Goal: Task Accomplishment & Management: Complete application form

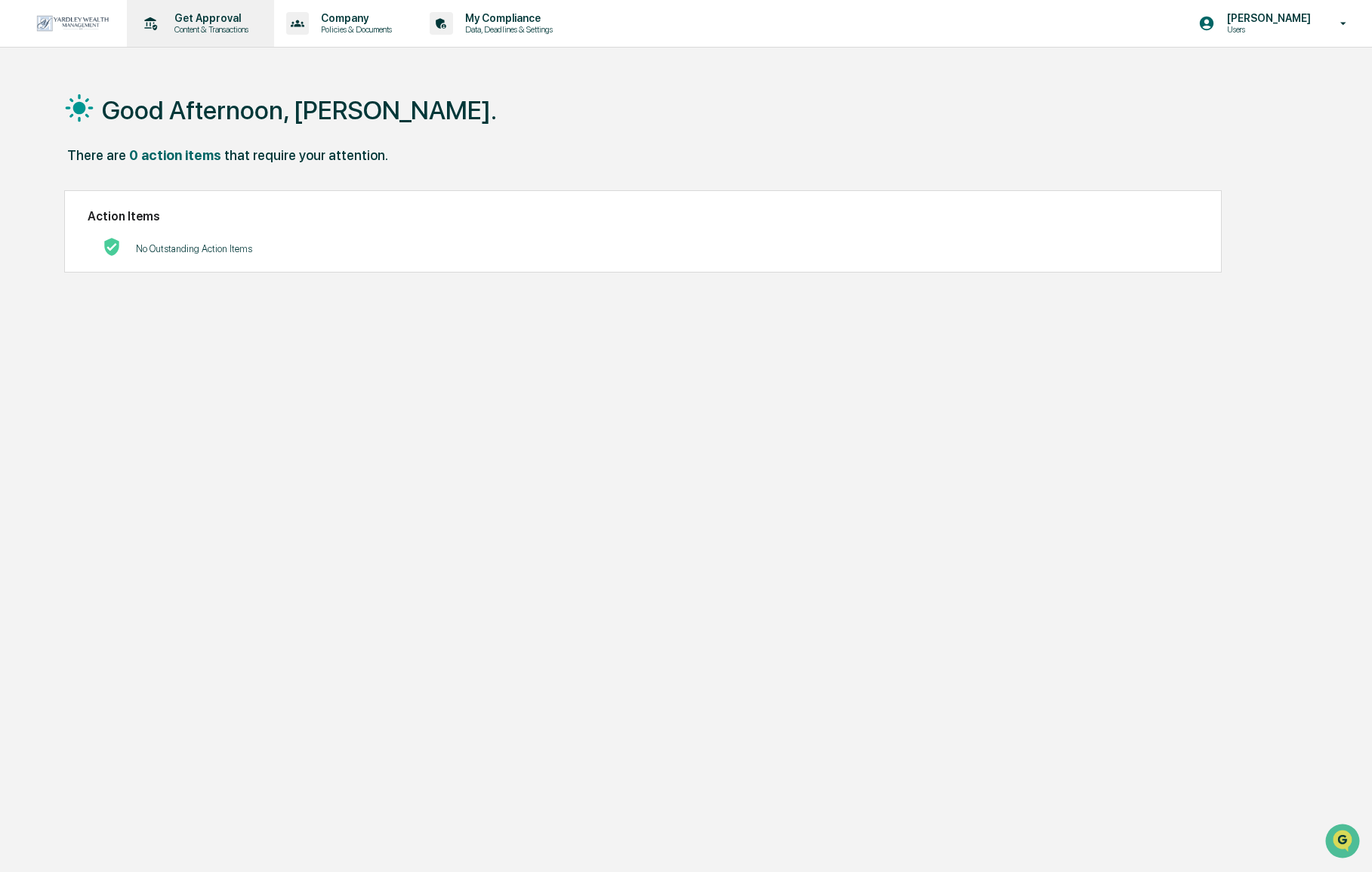
click at [173, 5] on div "Get Approval Content & Transactions" at bounding box center [198, 23] width 132 height 47
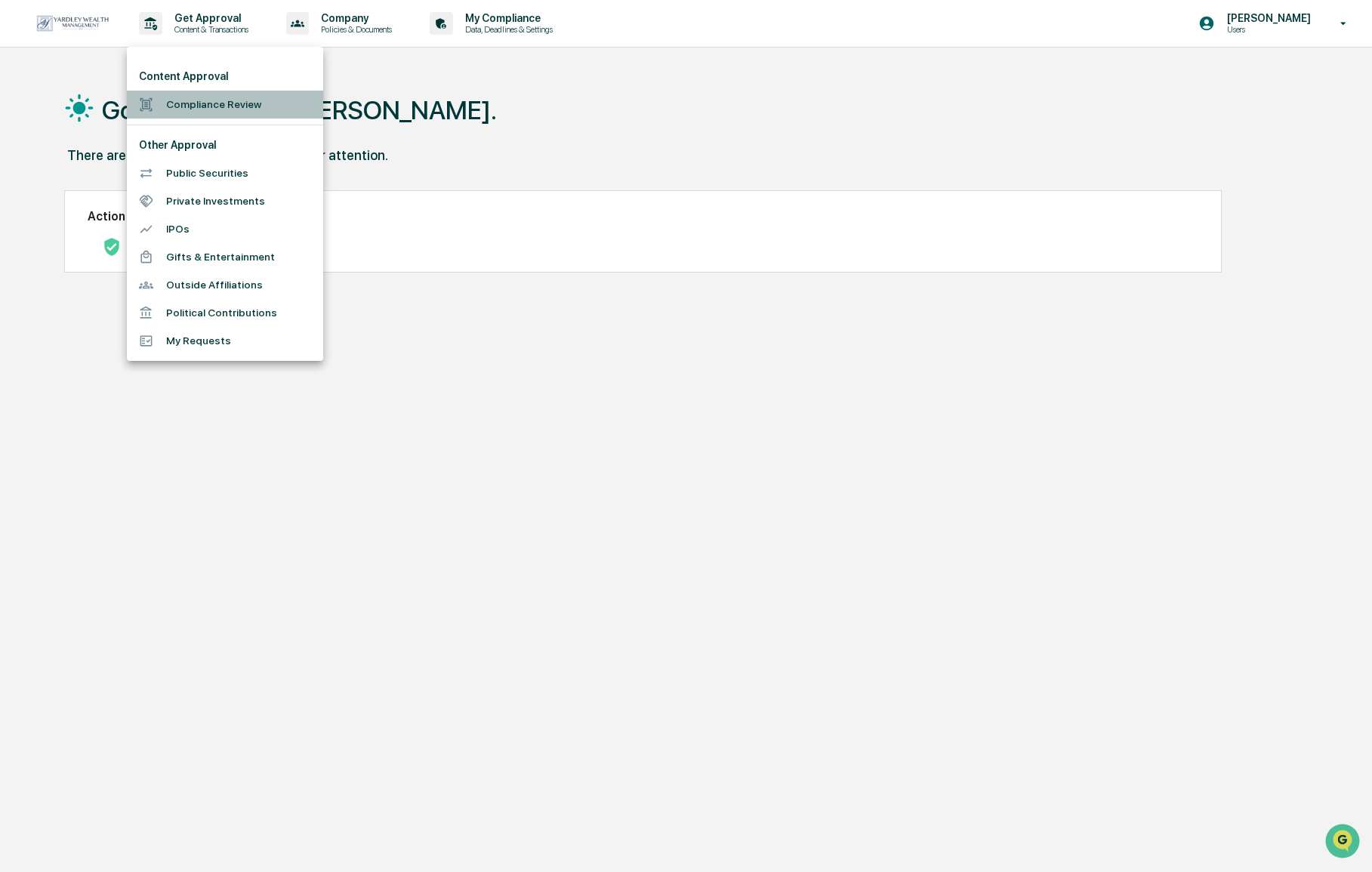
click at [195, 110] on li "Compliance Review" at bounding box center [225, 104] width 196 height 28
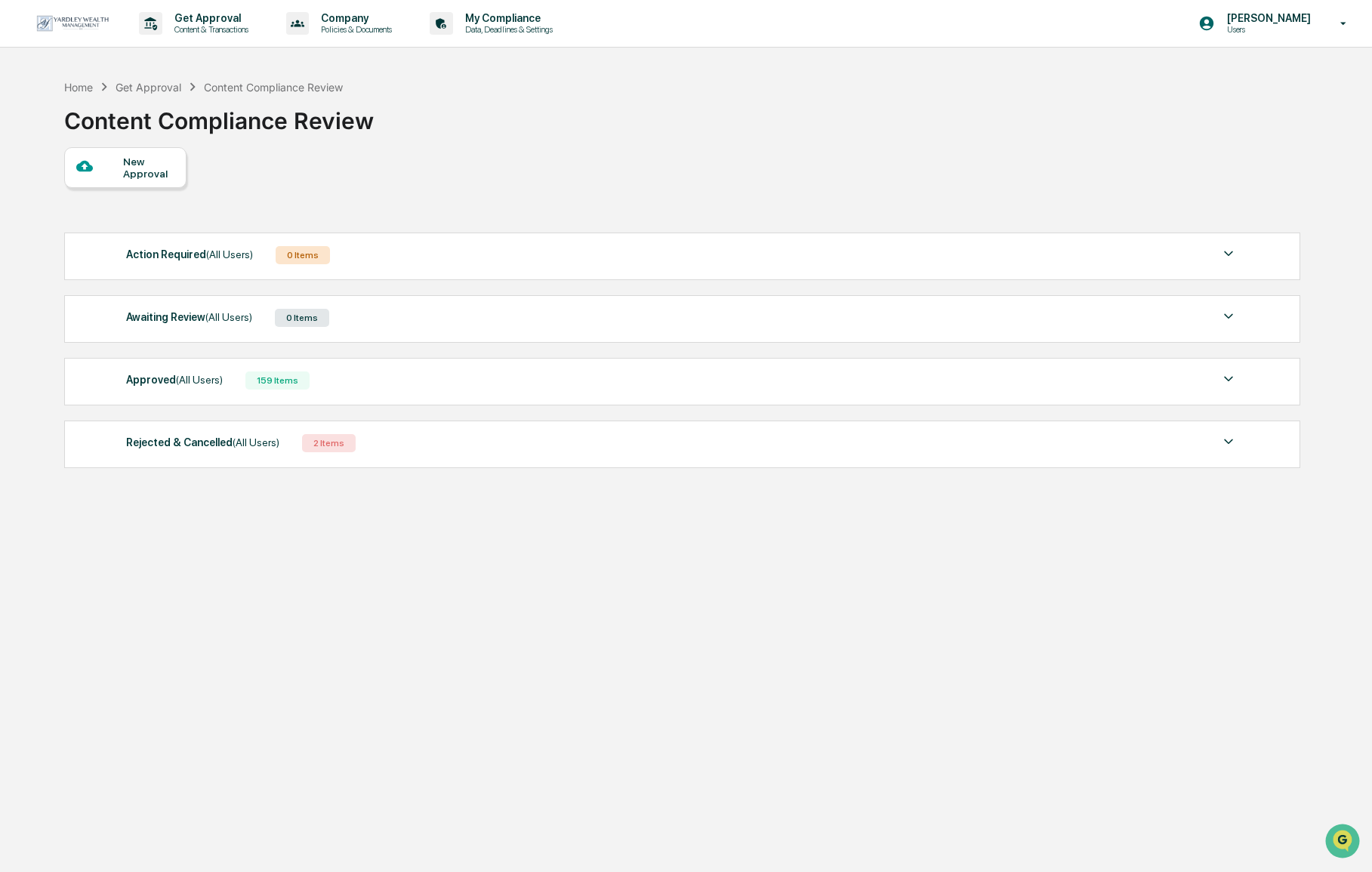
click at [170, 163] on div "New Approval" at bounding box center [148, 168] width 50 height 24
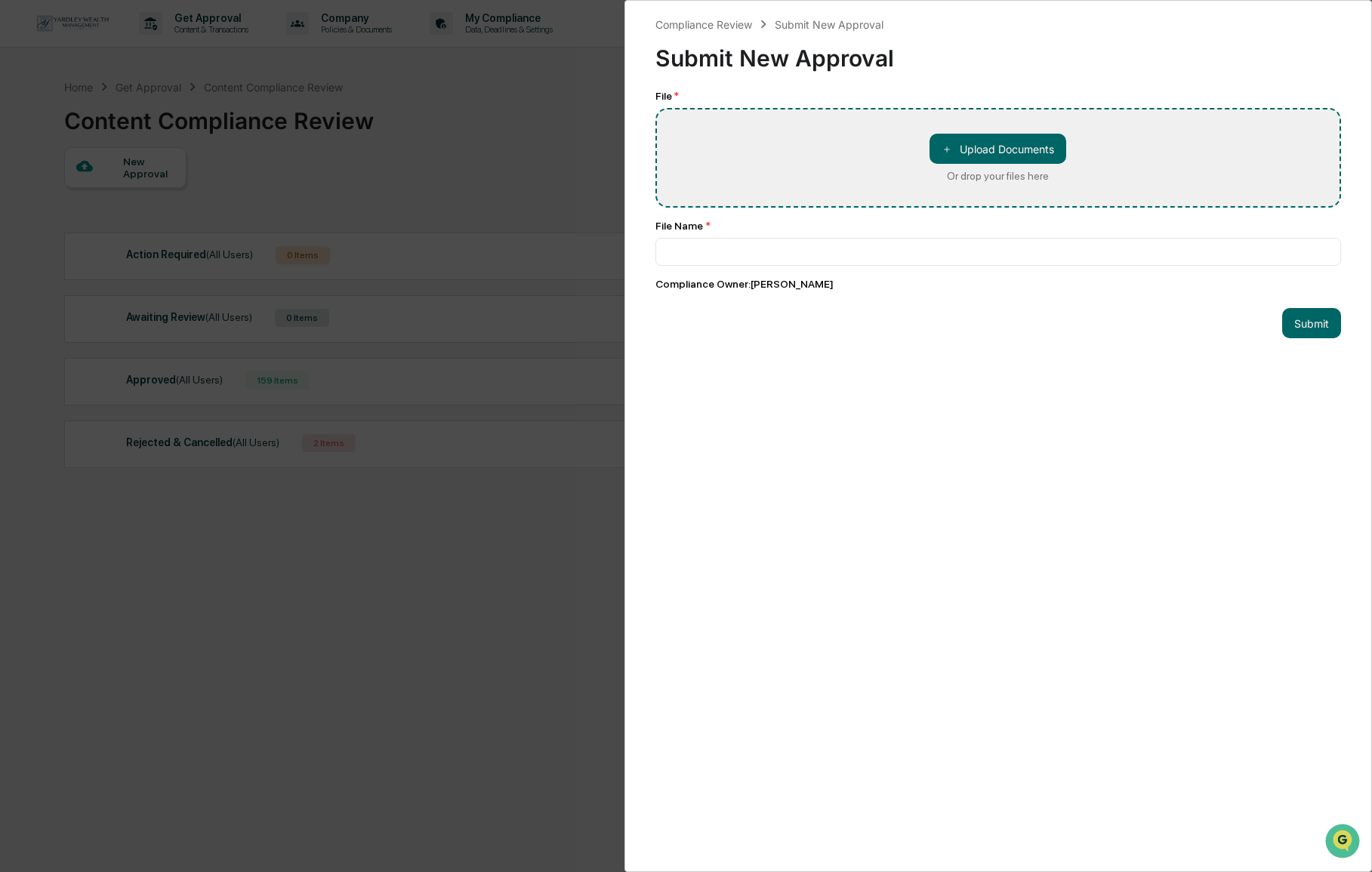
type input "**********"
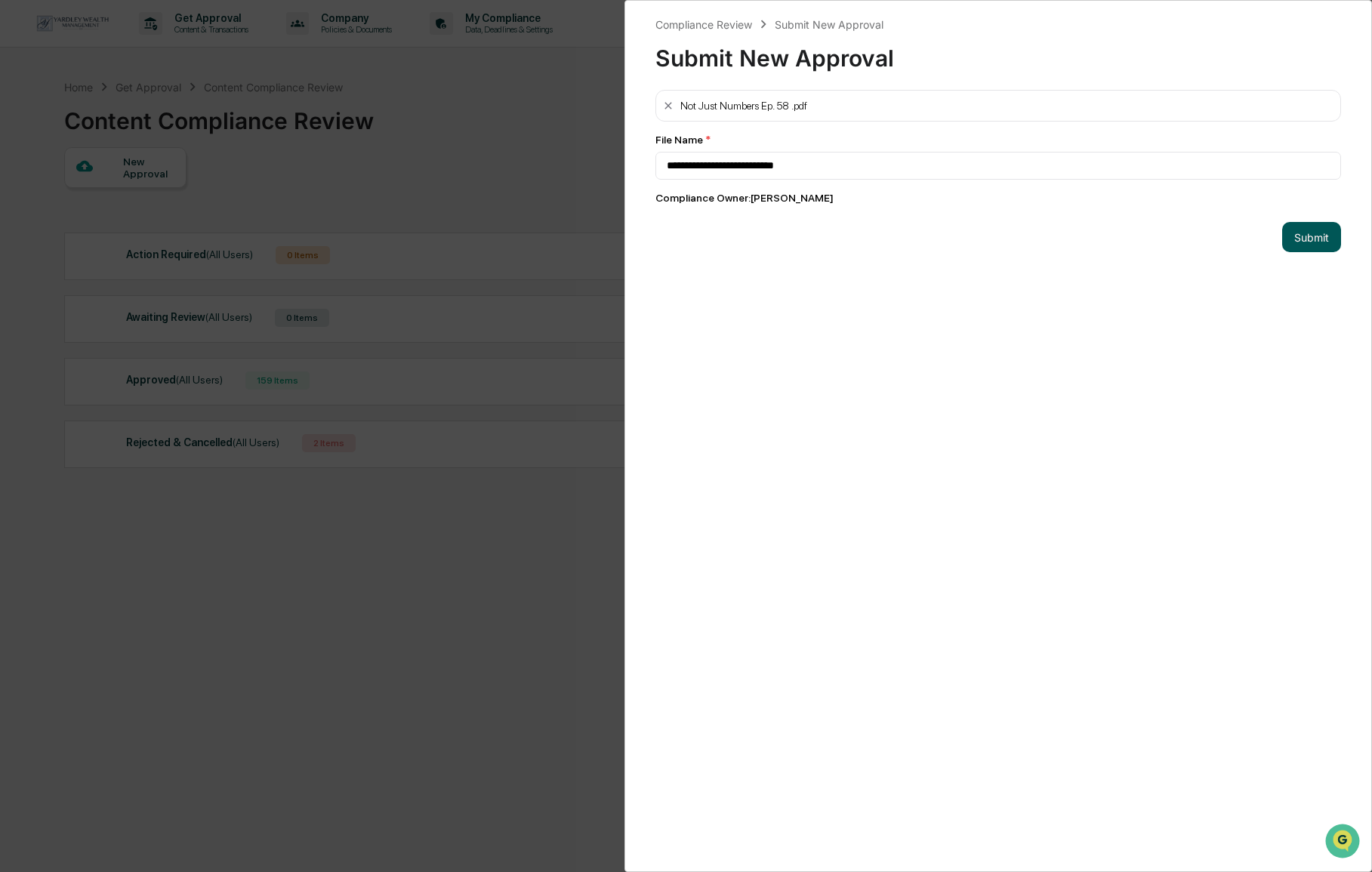
drag, startPoint x: 1301, startPoint y: 239, endPoint x: 1308, endPoint y: 241, distance: 7.3
click at [1302, 240] on button "Submit" at bounding box center [1312, 237] width 59 height 30
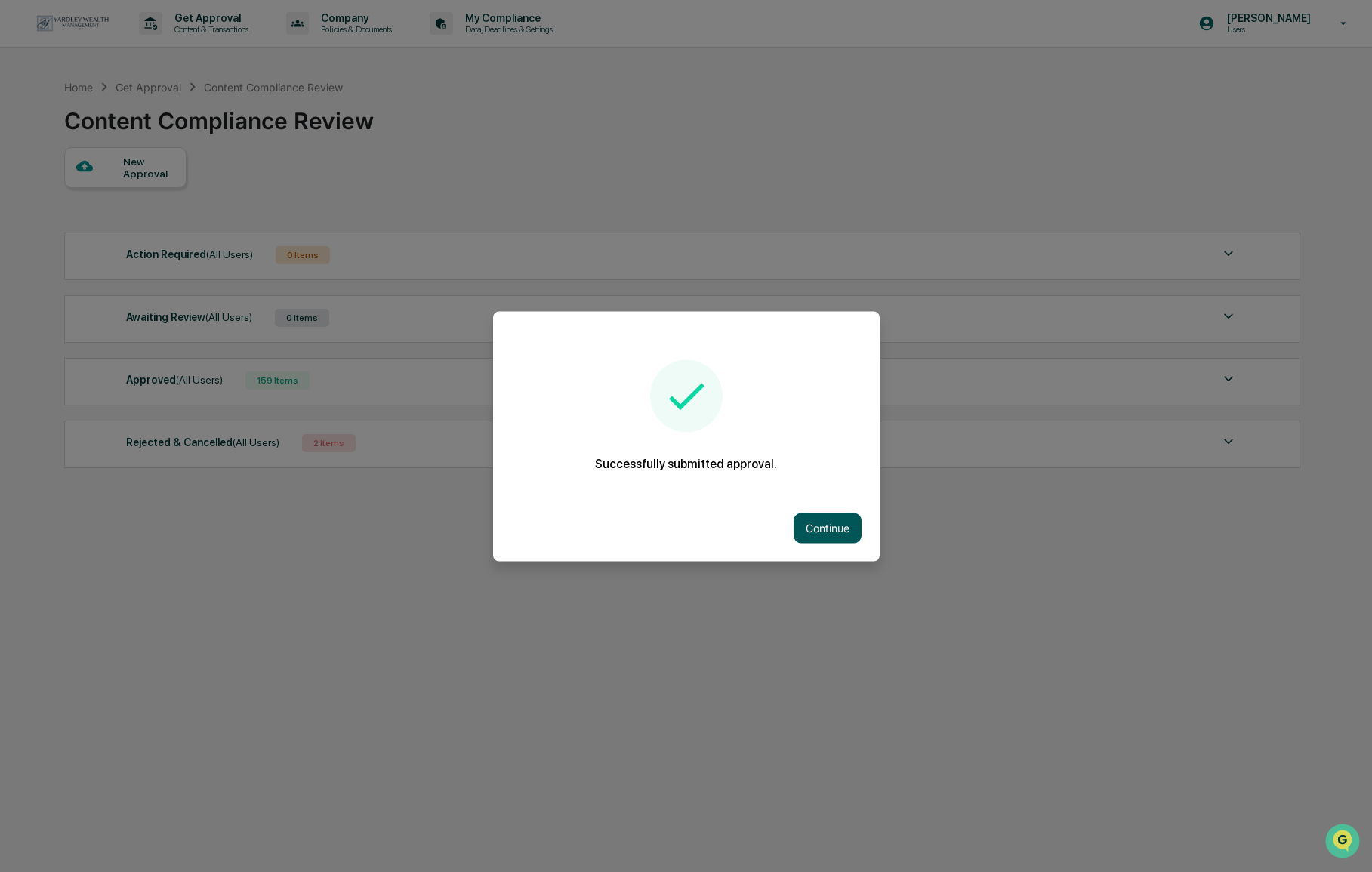
click at [820, 531] on button "Continue" at bounding box center [828, 528] width 68 height 30
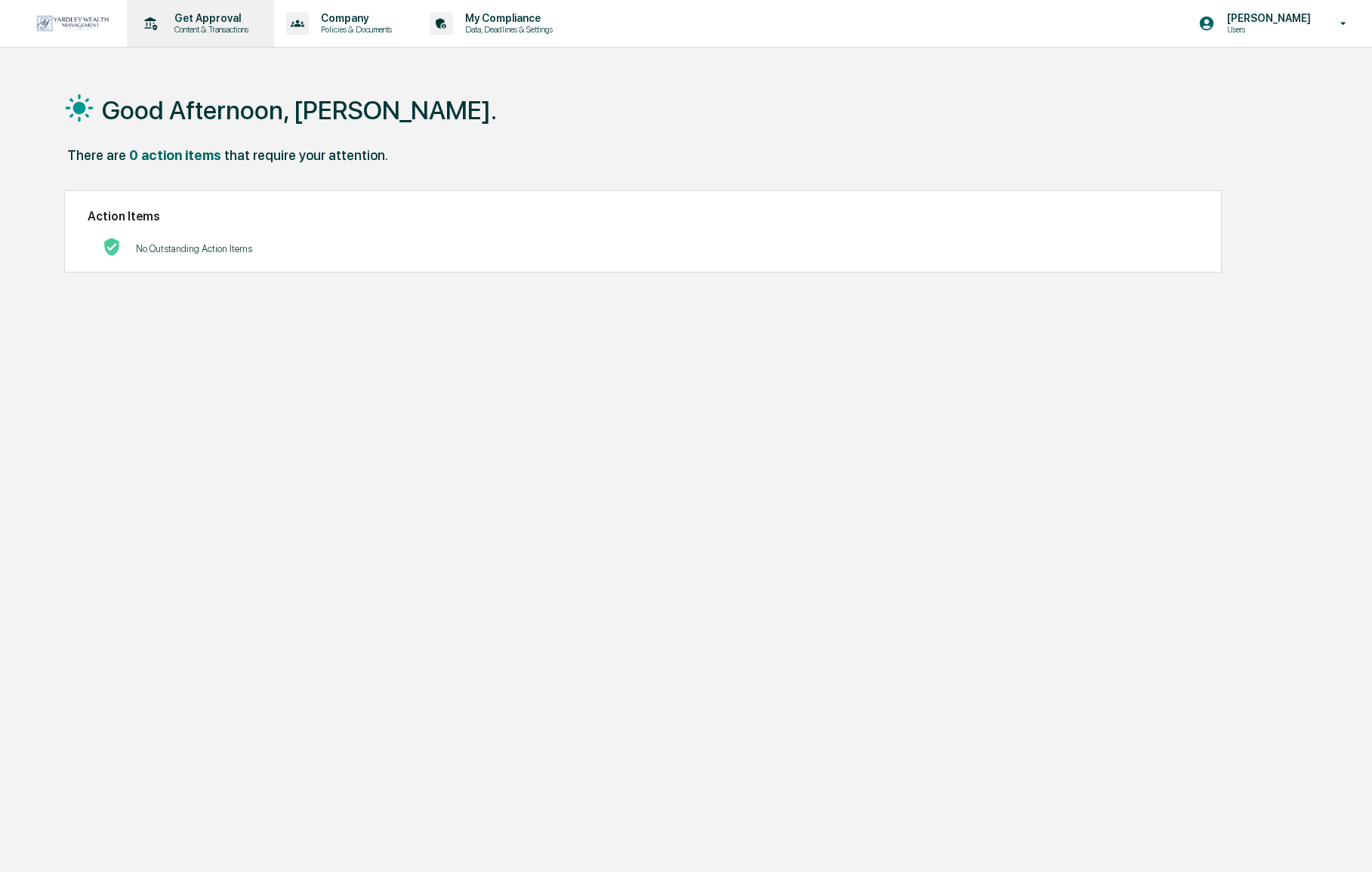
click at [160, 39] on div "Get Approval Content & Transactions" at bounding box center [198, 23] width 132 height 47
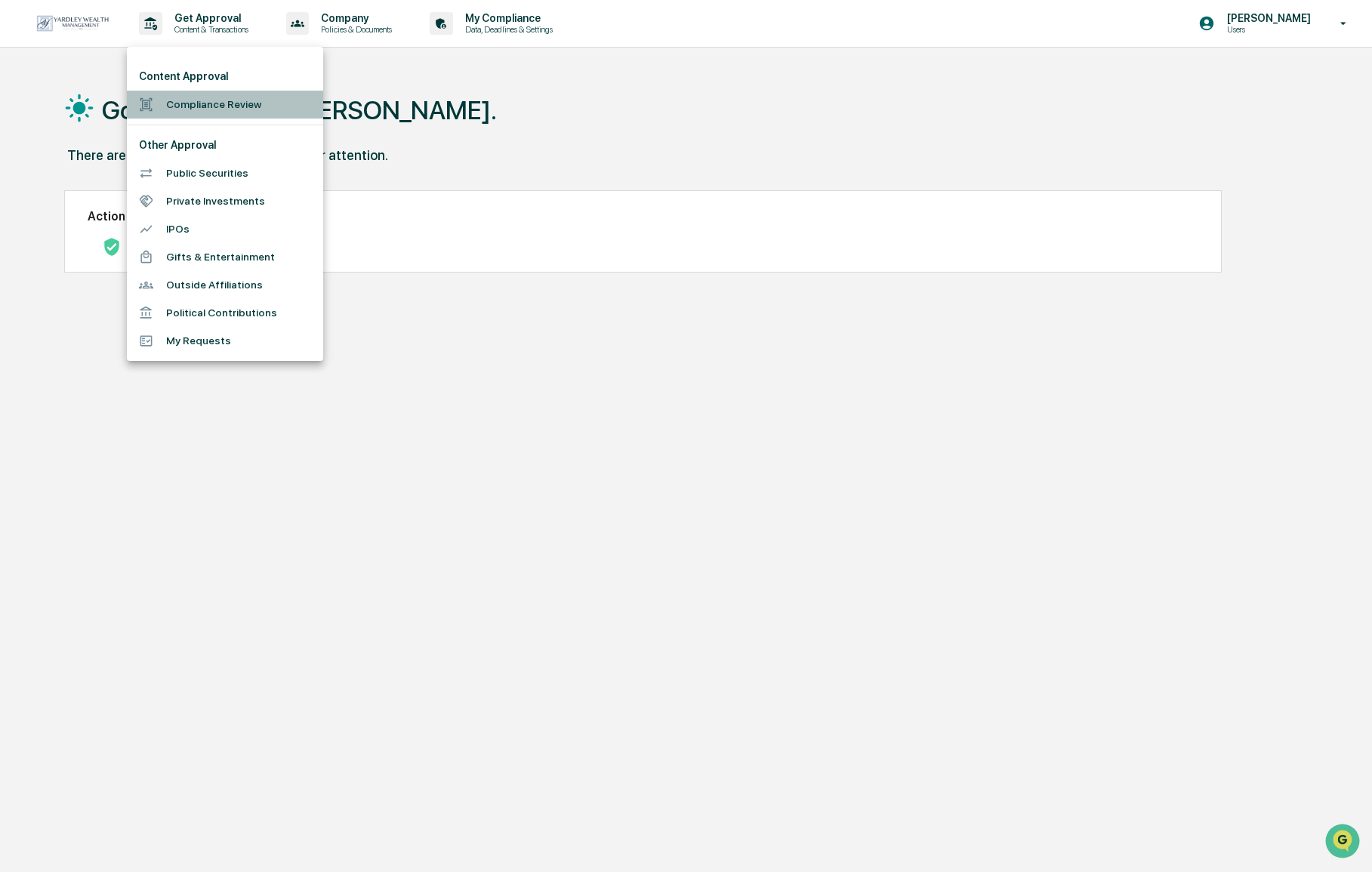
click at [178, 104] on li "Compliance Review" at bounding box center [225, 104] width 196 height 28
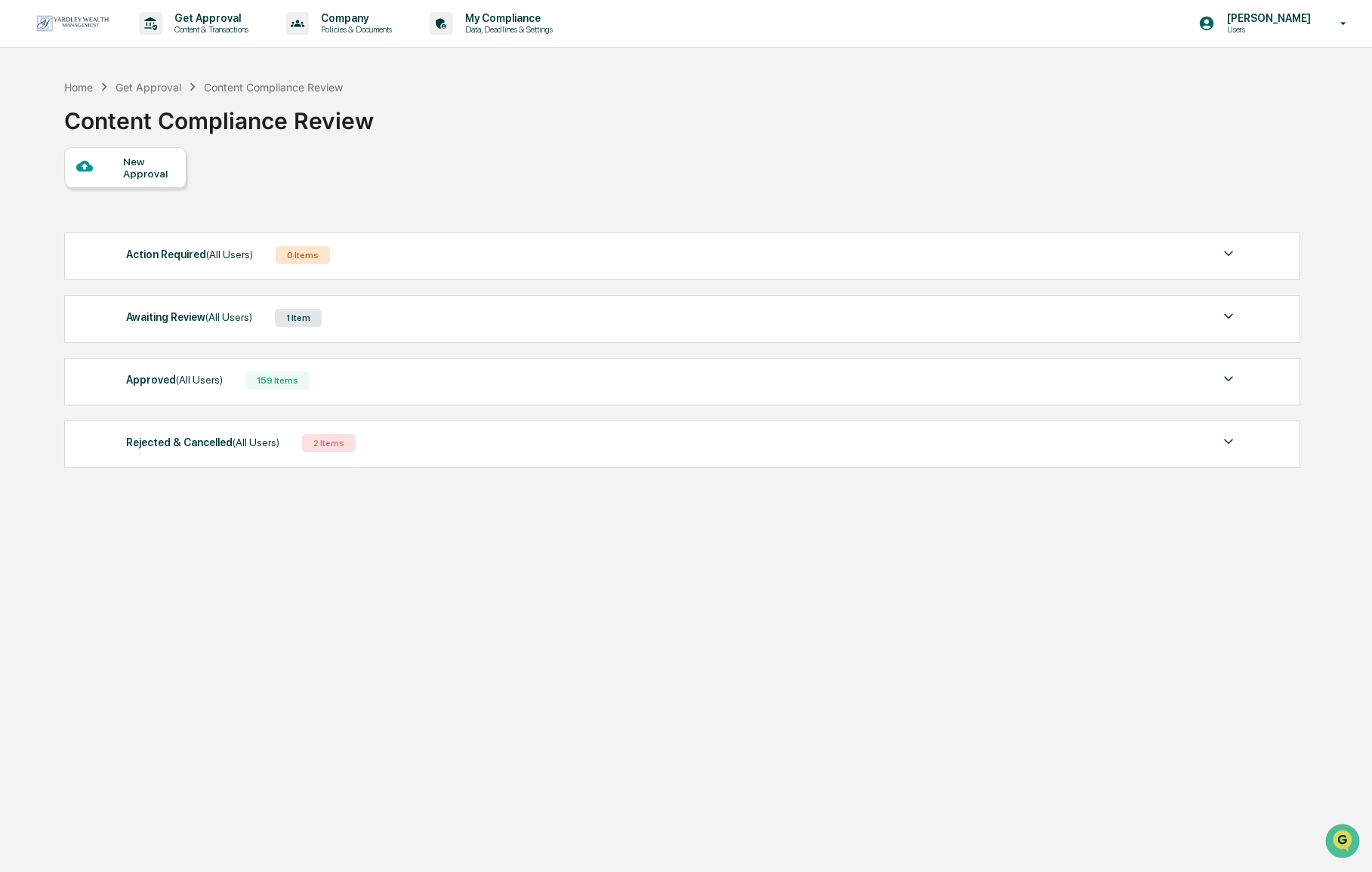
click at [438, 320] on div "Awaiting Review (All Users) 1 Item" at bounding box center [682, 318] width 1111 height 22
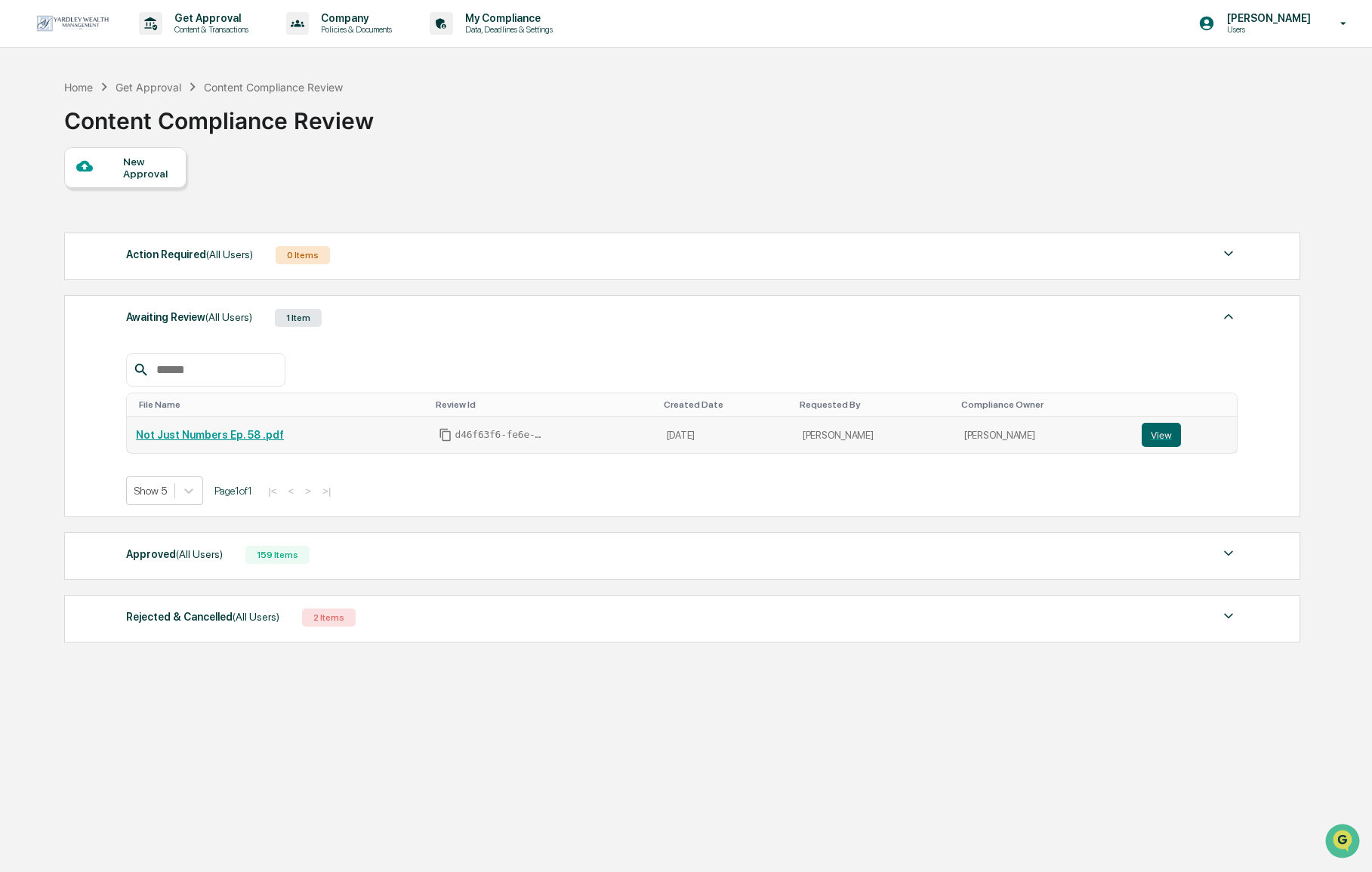
click at [283, 436] on link "Not Just Numbers Ep. 58 .pdf" at bounding box center [210, 435] width 148 height 12
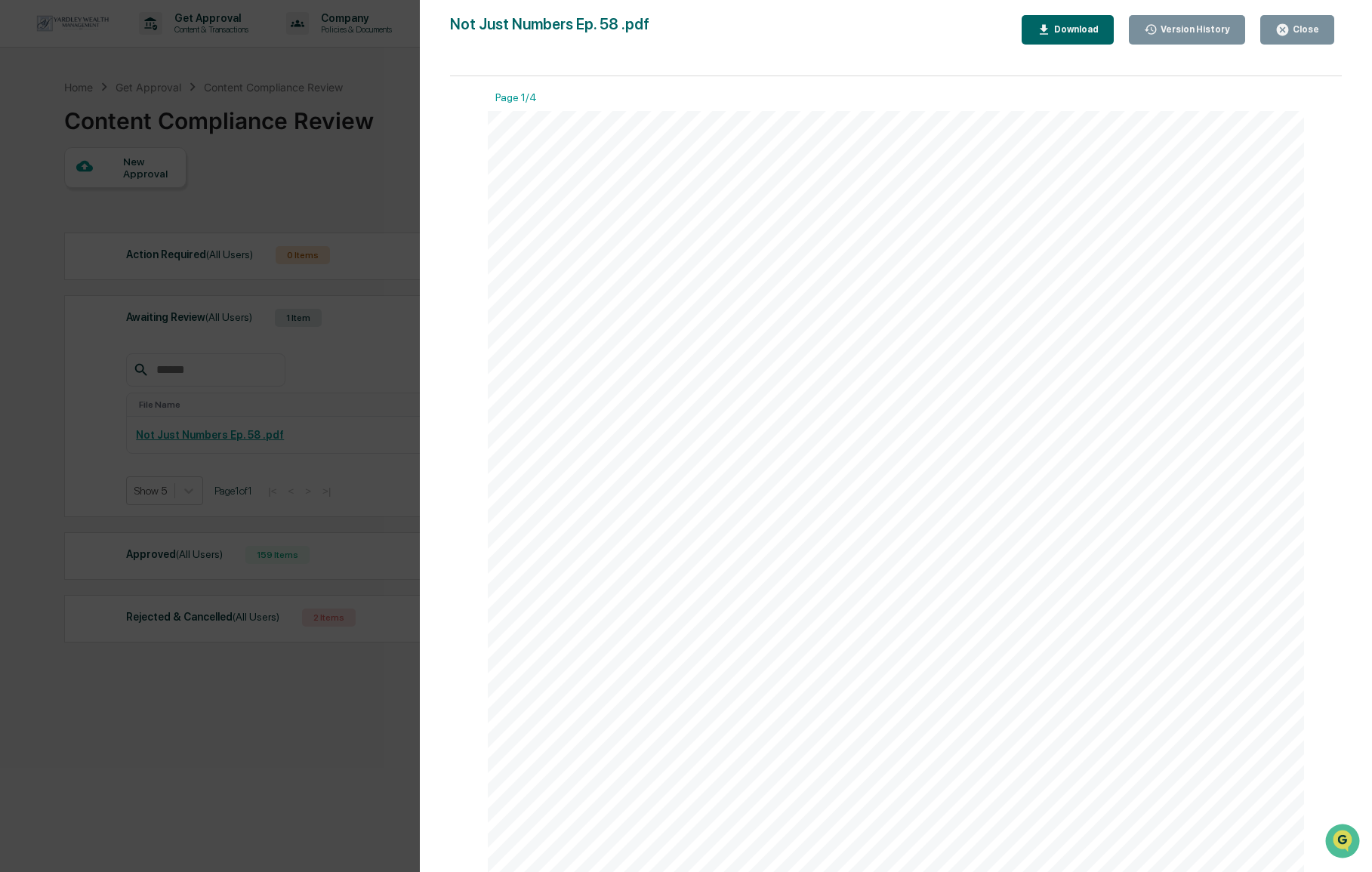
click at [324, 435] on div "Version History [DATE] 05:20 PM [PERSON_NAME] Not Just Numbers Ep. 58 .pdf Clos…" at bounding box center [686, 436] width 1372 height 872
